Goal: Register for event/course

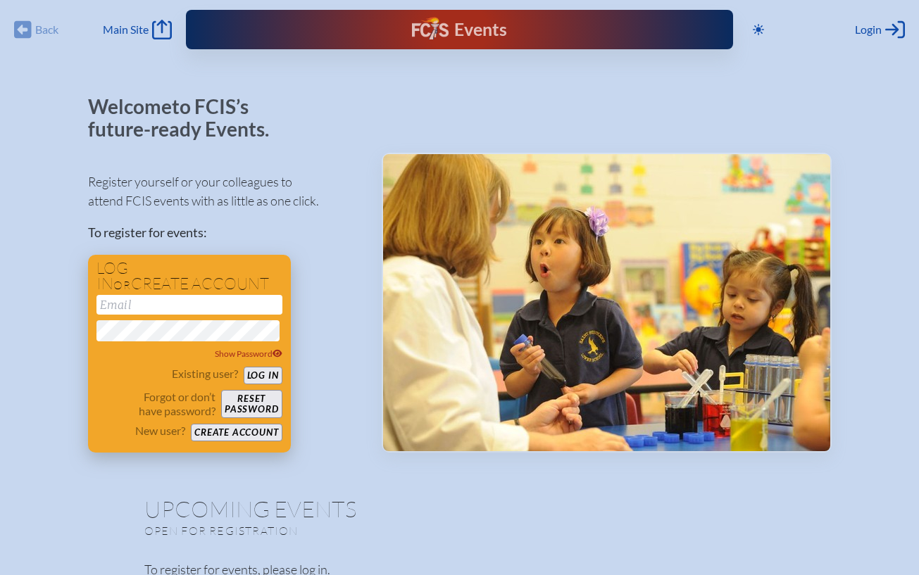
click at [188, 307] on input "email" at bounding box center [189, 305] width 186 height 20
type input "[EMAIL_ADDRESS][DOMAIN_NAME]"
click at [263, 379] on button "Log in" at bounding box center [263, 376] width 39 height 18
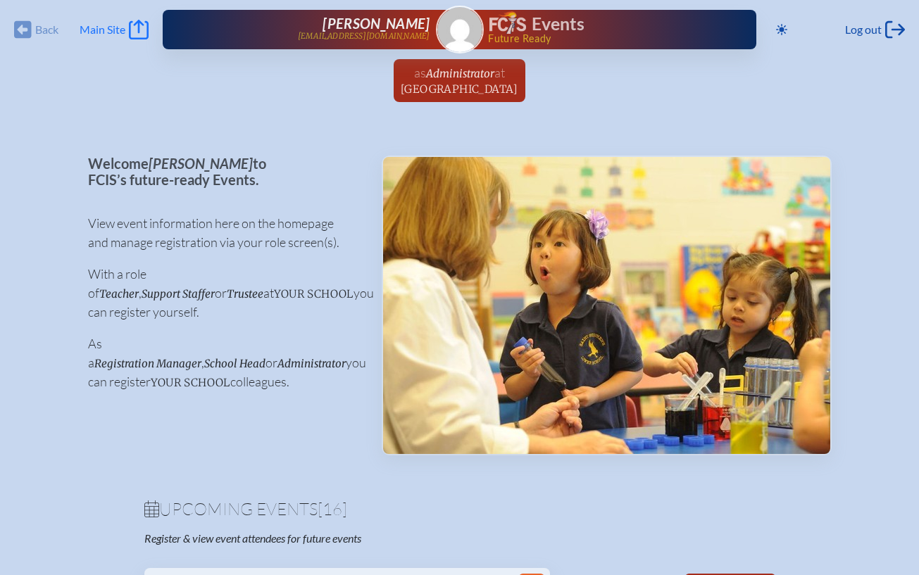
click at [117, 26] on span "Main Site" at bounding box center [103, 30] width 46 height 14
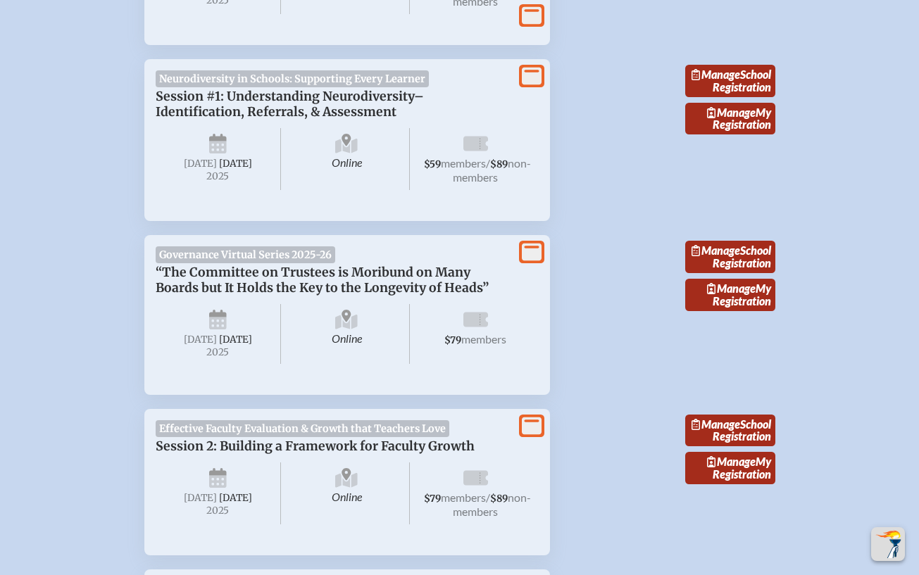
scroll to position [851, 0]
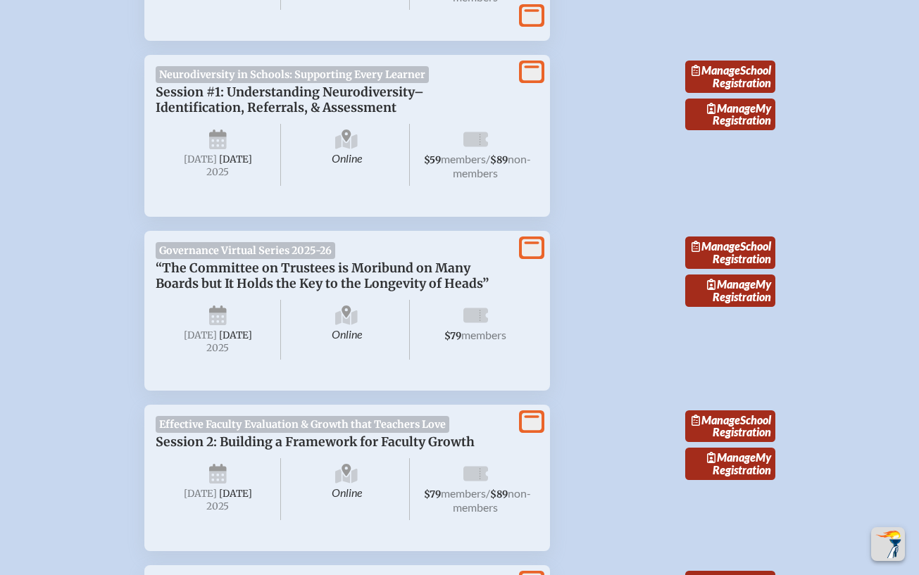
click at [530, 69] on icon at bounding box center [532, 72] width 20 height 18
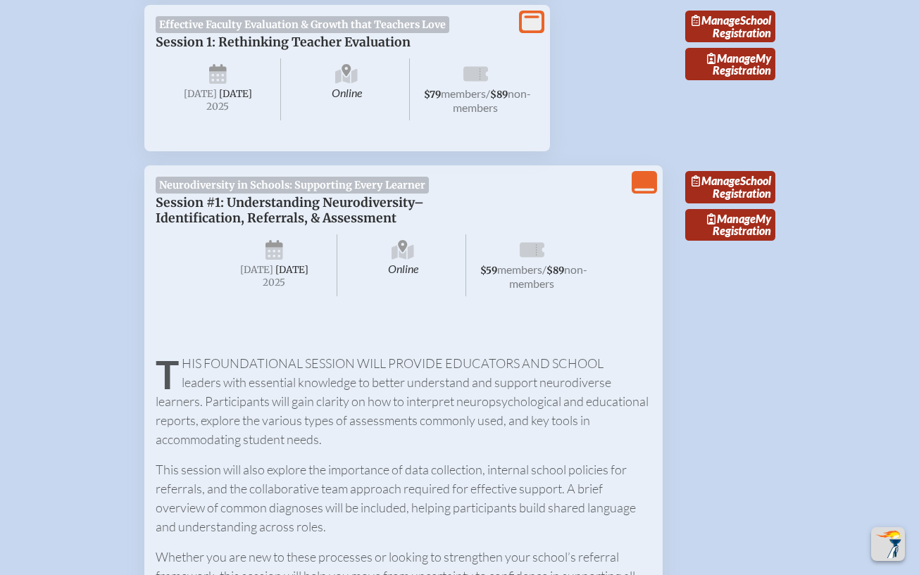
scroll to position [732, 0]
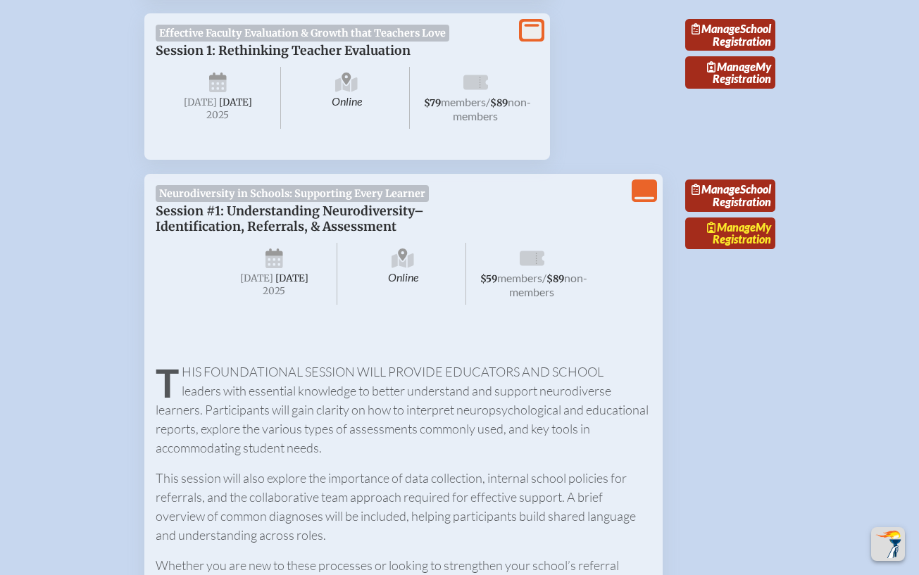
click at [738, 245] on link "Manage My Registration" at bounding box center [730, 234] width 90 height 32
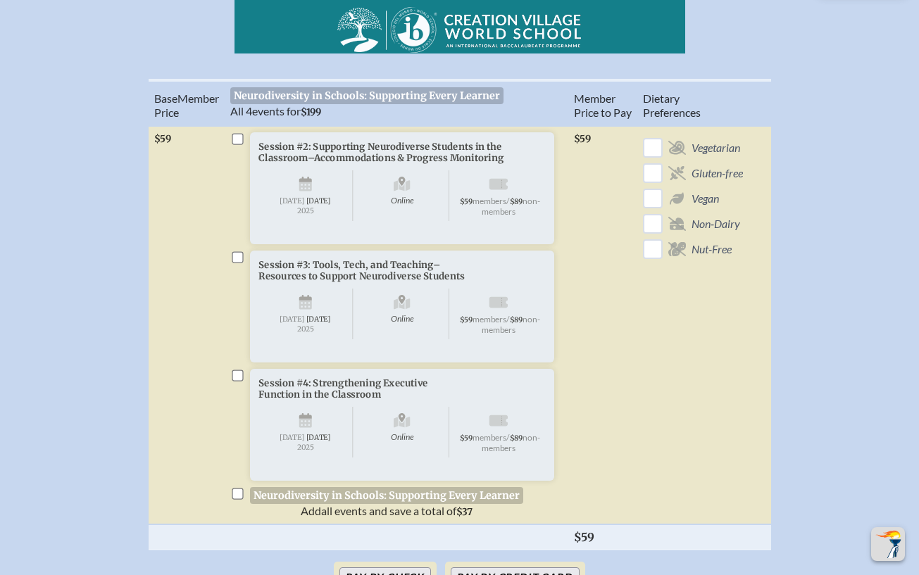
scroll to position [474, 0]
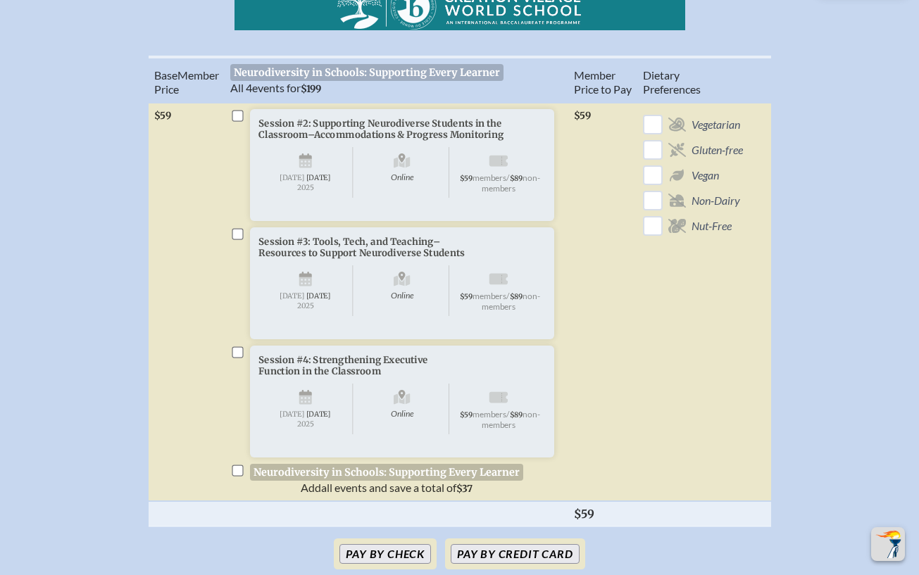
click at [236, 123] on li "Session #2: Supporting Neurodiverse Students in the Classroom–Accommodations & …" at bounding box center [396, 183] width 332 height 149
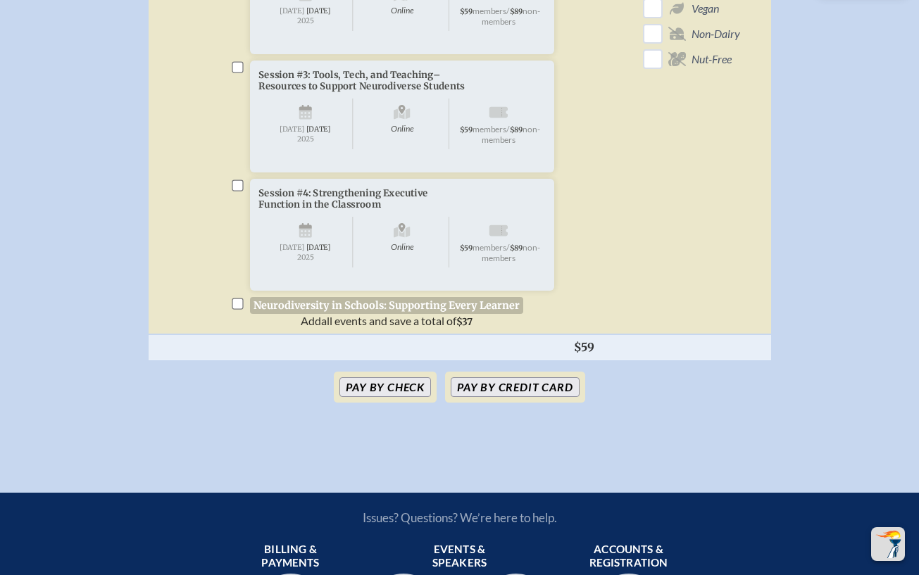
scroll to position [641, 0]
click at [237, 309] on input "checkbox" at bounding box center [237, 303] width 11 height 11
checkbox input "true"
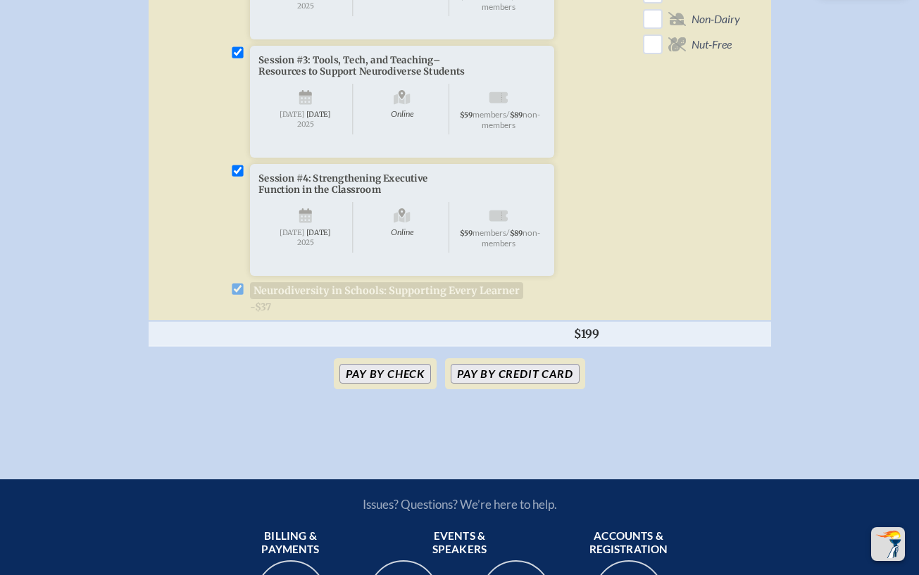
scroll to position [655, 0]
click at [399, 384] on button "Pay by Check" at bounding box center [385, 374] width 92 height 20
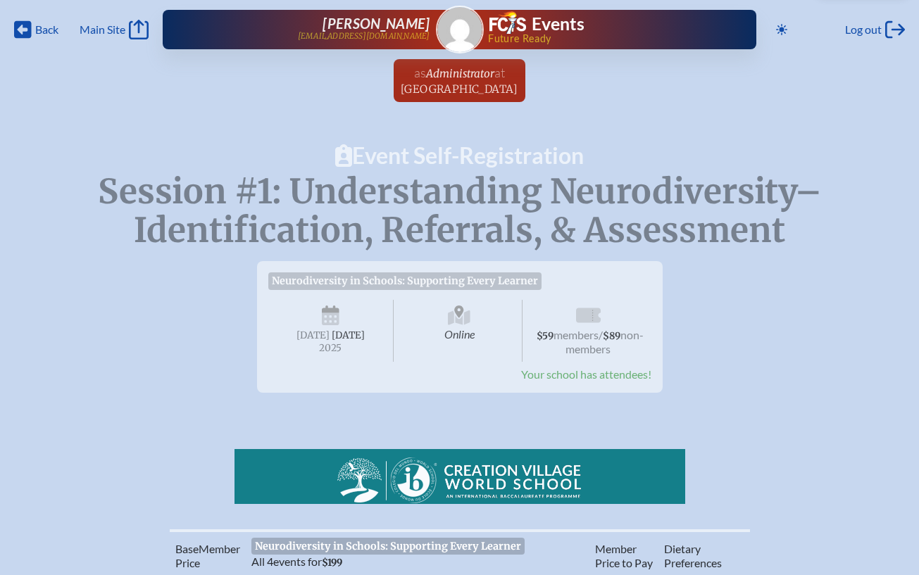
scroll to position [0, 0]
click at [37, 30] on span "Back" at bounding box center [46, 30] width 23 height 14
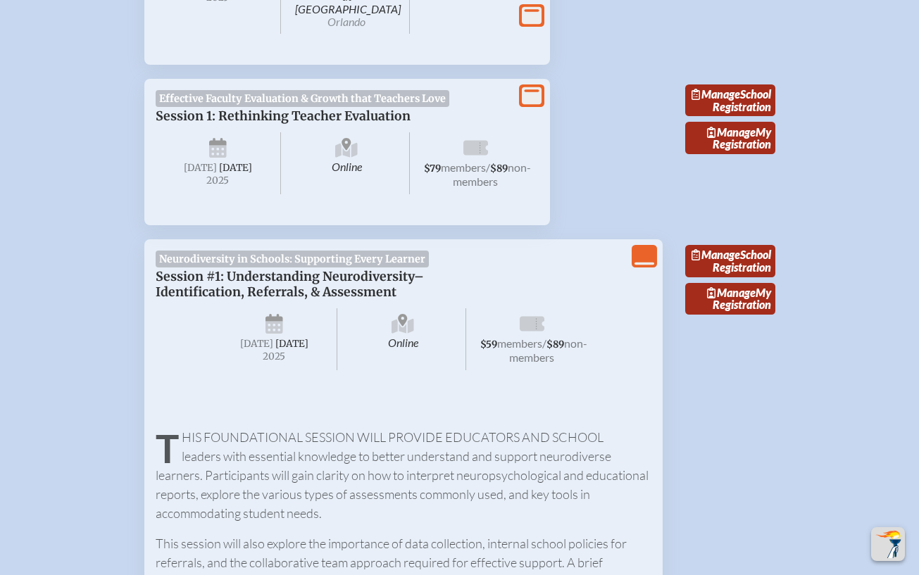
scroll to position [667, 0]
